Goal: Task Accomplishment & Management: Complete application form

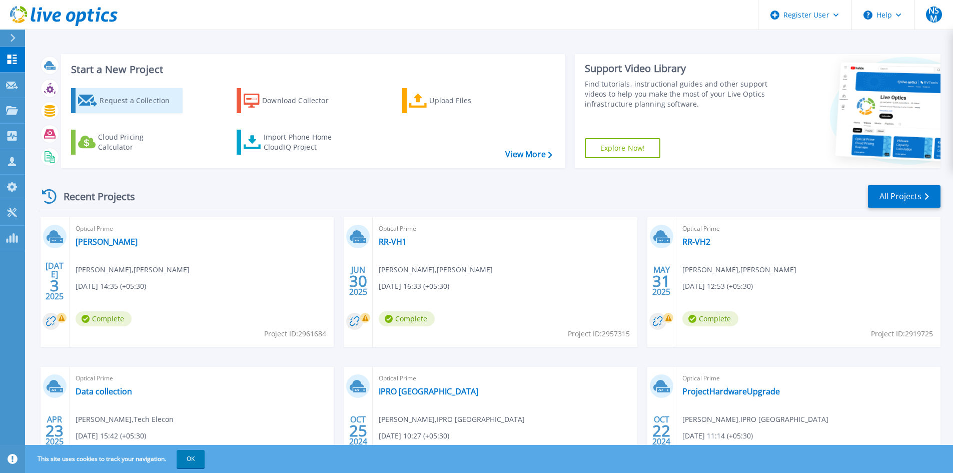
click at [165, 107] on div "Request a Collection" at bounding box center [140, 101] width 80 height 20
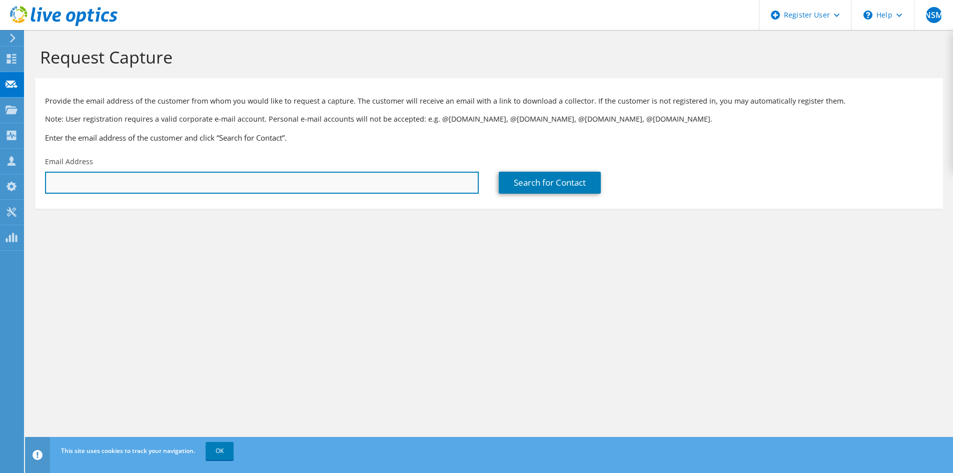
click at [259, 182] on input "text" at bounding box center [262, 183] width 434 height 22
paste input "dr.vijay@iquantsgraph.com"
type input "dr.vijay@iquantsgraph.com"
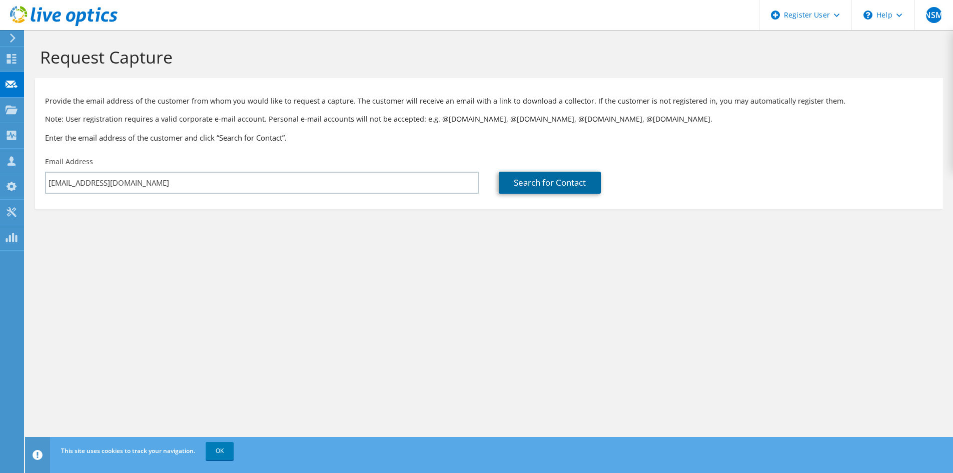
click at [520, 174] on link "Search for Contact" at bounding box center [550, 183] width 102 height 22
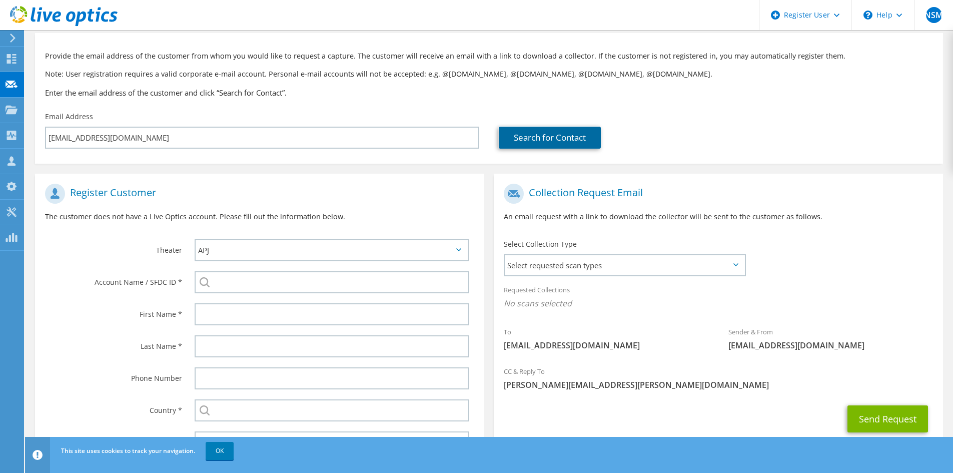
scroll to position [96, 0]
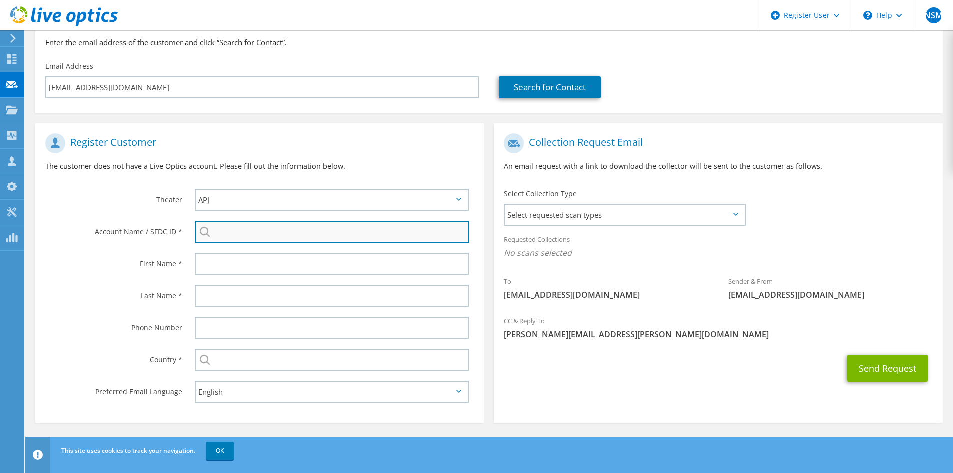
click at [228, 230] on input "search" at bounding box center [332, 232] width 275 height 22
paste input "IQUANTSGRAPH PRIVATE LIMITED"
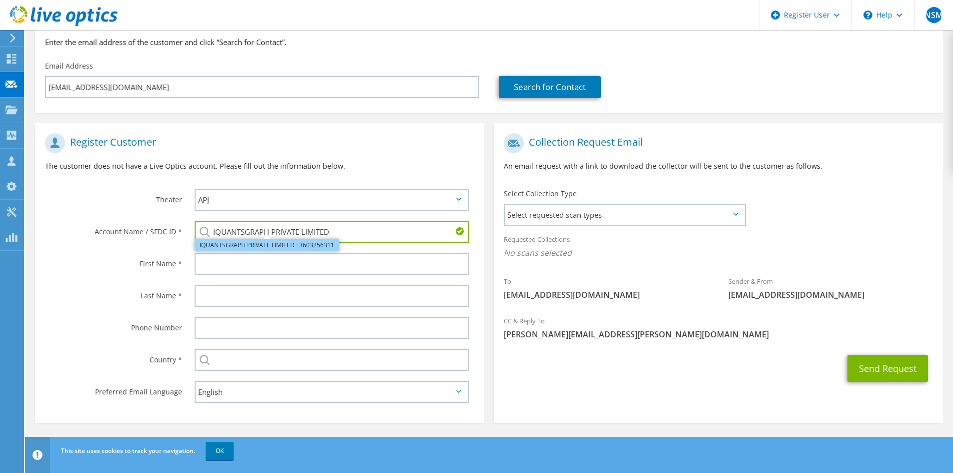
click at [264, 244] on li "IQUANTSGRAPH PRIVATE LIMITED : 3603256311" at bounding box center [267, 245] width 145 height 12
type input "IQUANTSGRAPH PRIVATE LIMITED : 3603256311"
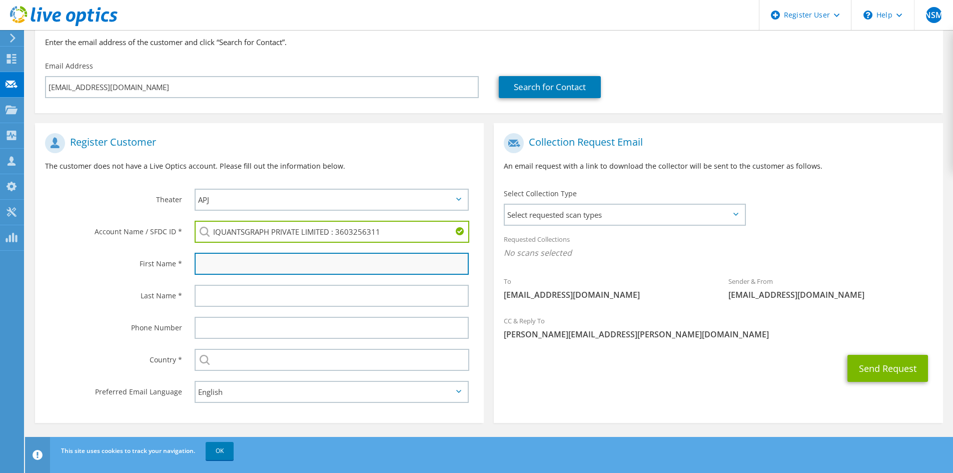
click at [267, 266] on input "text" at bounding box center [332, 264] width 274 height 22
click at [229, 263] on input "text" at bounding box center [332, 264] width 274 height 22
paste input "Balaji"
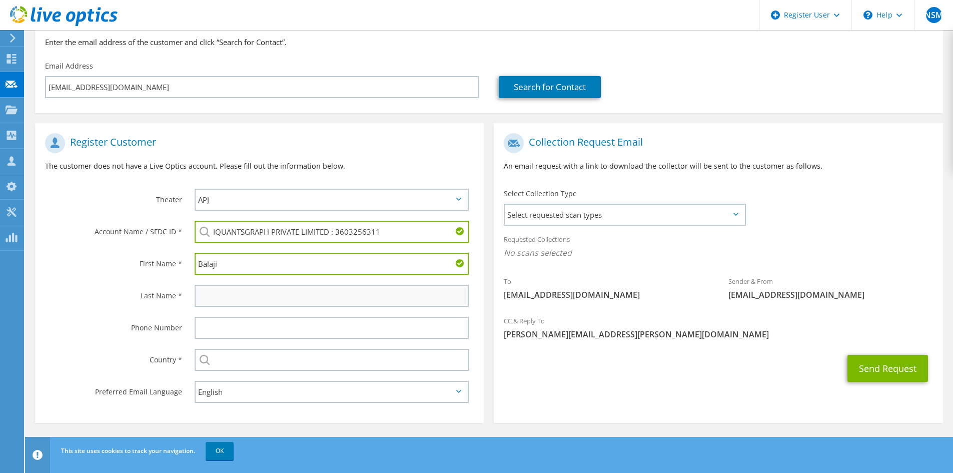
type input "Balaji"
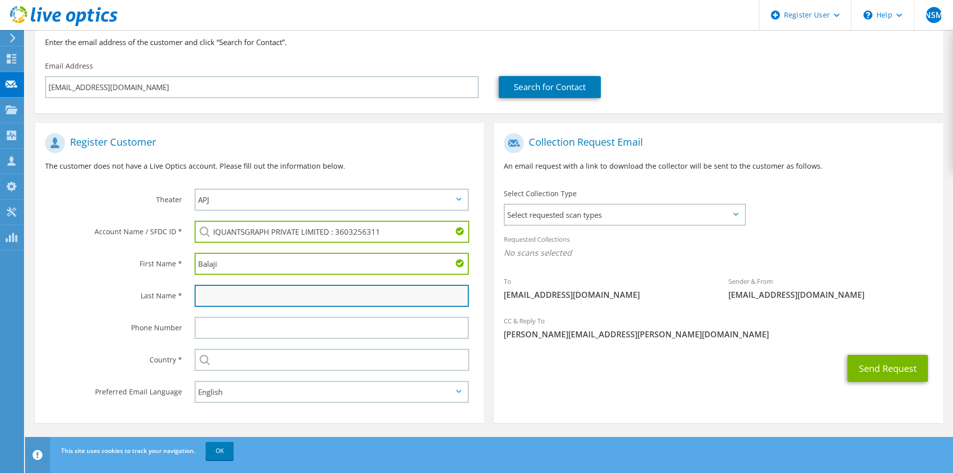
click at [229, 298] on input "text" at bounding box center [332, 296] width 274 height 22
paste input "Balaji"
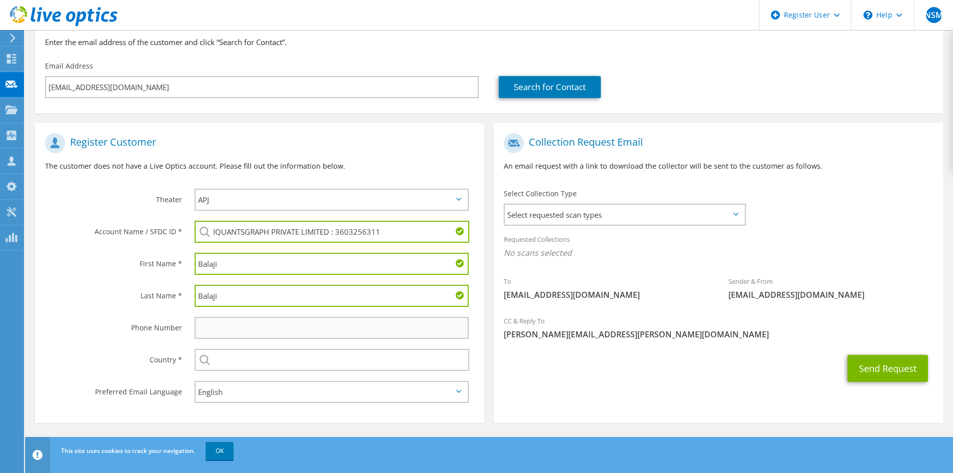
type input "Balaji"
click at [226, 332] on input "text" at bounding box center [332, 328] width 274 height 22
click at [264, 324] on input "text" at bounding box center [332, 328] width 274 height 22
paste input "9742704558"
type input "9742704558"
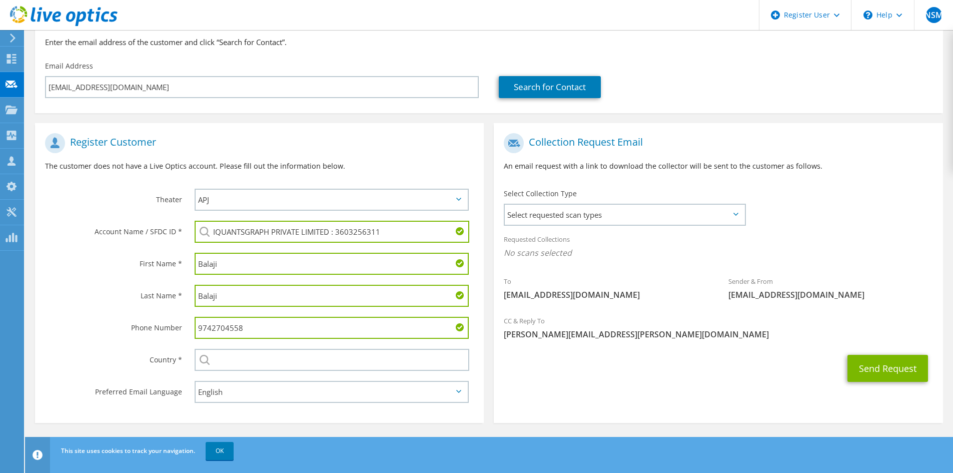
click at [126, 292] on label "Last Name *" at bounding box center [113, 293] width 137 height 16
click at [223, 358] on input "text" at bounding box center [332, 360] width 275 height 22
type input "India"
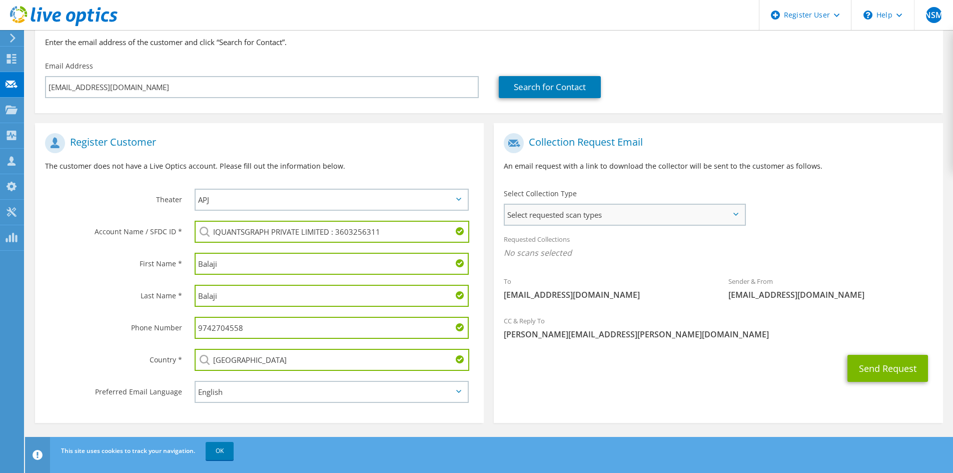
click at [656, 219] on span "Select requested scan types" at bounding box center [625, 215] width 240 height 20
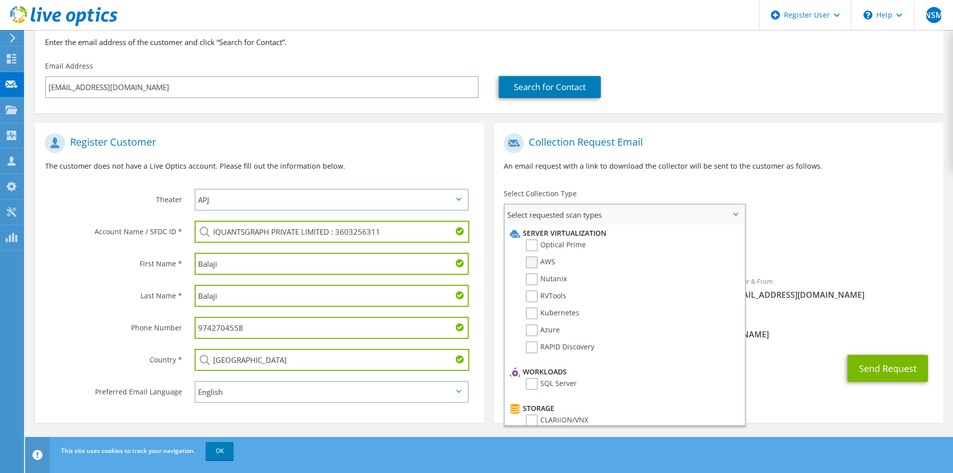
click at [549, 262] on label "AWS" at bounding box center [541, 262] width 30 height 12
click at [0, 0] on input "AWS" at bounding box center [0, 0] width 0 height 0
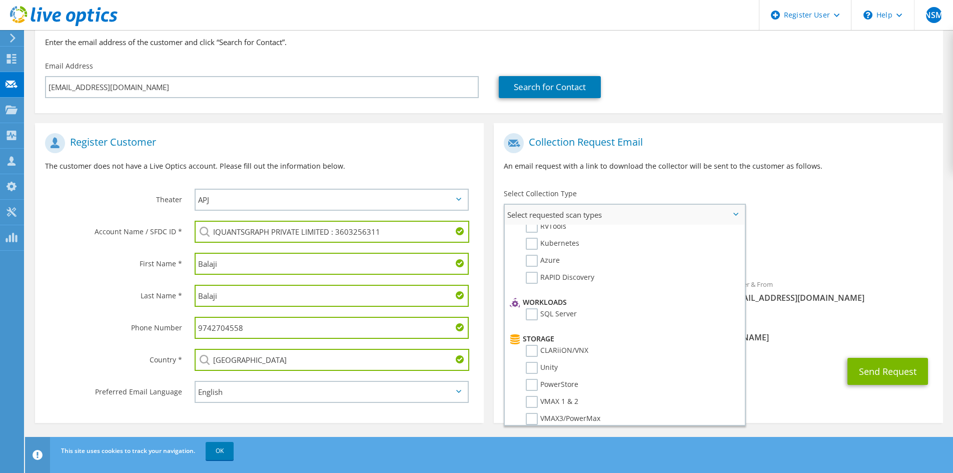
scroll to position [0, 0]
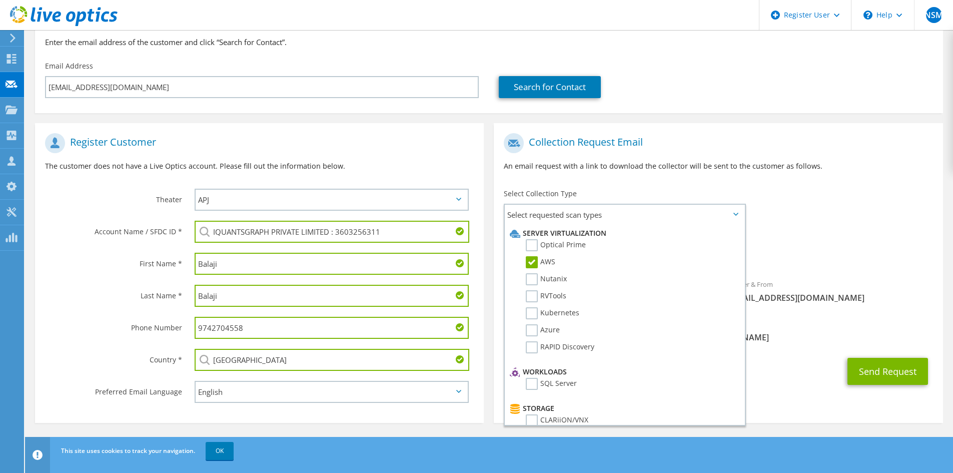
click at [787, 248] on span "AWS" at bounding box center [718, 255] width 429 height 17
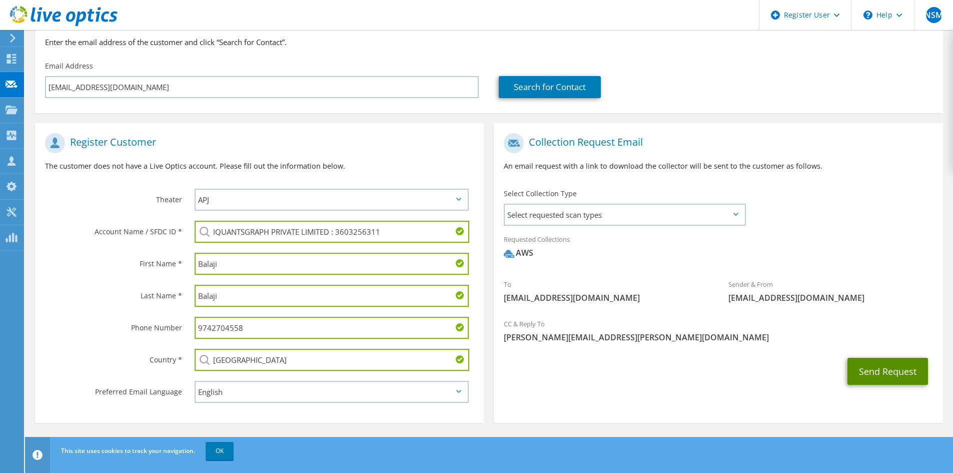
click at [872, 367] on button "Send Request" at bounding box center [887, 371] width 81 height 27
